Goal: Information Seeking & Learning: Learn about a topic

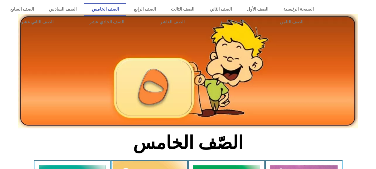
scroll to position [80, 0]
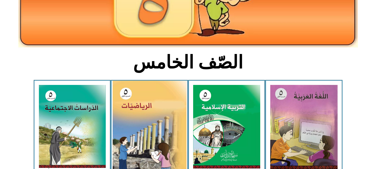
click at [159, 95] on img at bounding box center [149, 127] width 74 height 93
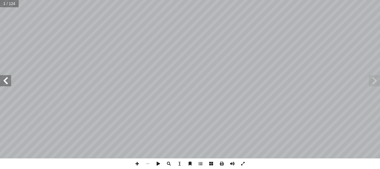
click at [241, 161] on span at bounding box center [243, 163] width 11 height 11
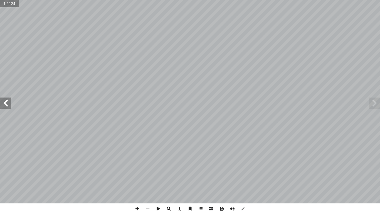
click at [6, 106] on span at bounding box center [5, 102] width 11 height 11
click at [6, 101] on span at bounding box center [5, 102] width 11 height 11
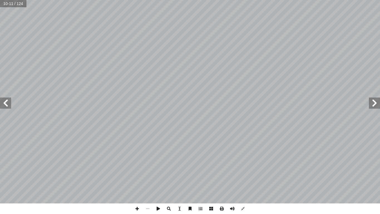
click at [6, 101] on span at bounding box center [5, 102] width 11 height 11
click at [375, 102] on span at bounding box center [374, 102] width 11 height 11
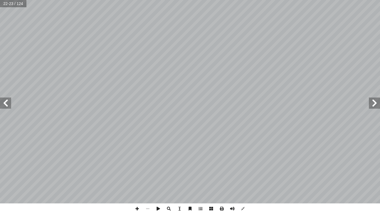
click at [375, 102] on span at bounding box center [374, 102] width 11 height 11
click at [241, 169] on span at bounding box center [243, 208] width 11 height 11
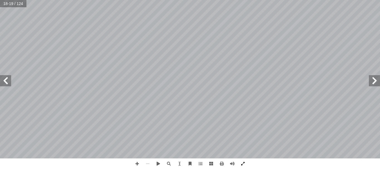
click at [241, 163] on span at bounding box center [243, 163] width 11 height 11
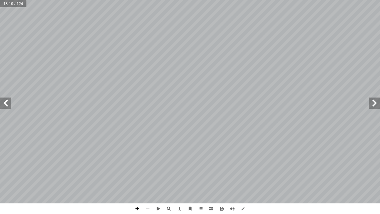
click at [135, 169] on span at bounding box center [137, 208] width 11 height 11
click at [6, 100] on span at bounding box center [5, 102] width 11 height 11
click at [243, 169] on span at bounding box center [243, 208] width 11 height 11
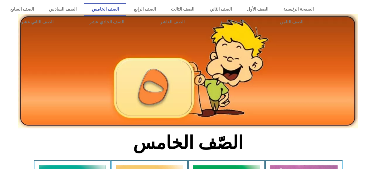
click at [82, 131] on section "الصّف الخامس" at bounding box center [188, 145] width 376 height 29
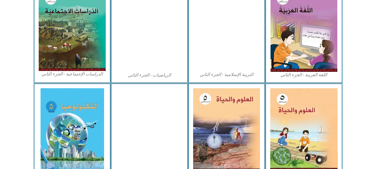
scroll to position [280, 0]
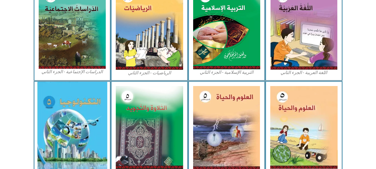
click at [90, 115] on img at bounding box center [72, 128] width 70 height 92
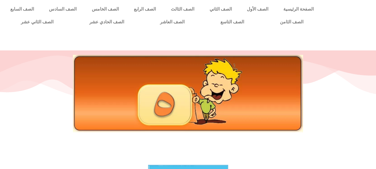
click at [166, 152] on div at bounding box center [188, 106] width 376 height 111
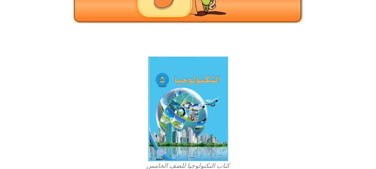
scroll to position [109, 0]
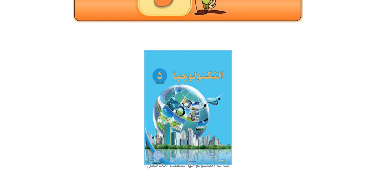
click at [190, 112] on img at bounding box center [188, 107] width 88 height 115
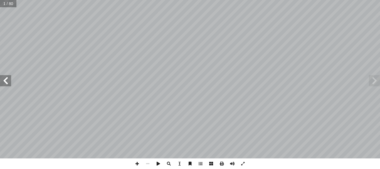
click at [6, 83] on span at bounding box center [5, 80] width 11 height 11
click at [243, 164] on span at bounding box center [243, 163] width 11 height 11
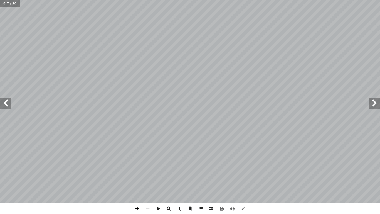
click at [136, 169] on span at bounding box center [137, 208] width 11 height 11
click at [10, 102] on span at bounding box center [5, 102] width 11 height 11
click at [7, 103] on span at bounding box center [5, 102] width 11 height 11
